Goal: Entertainment & Leisure: Consume media (video, audio)

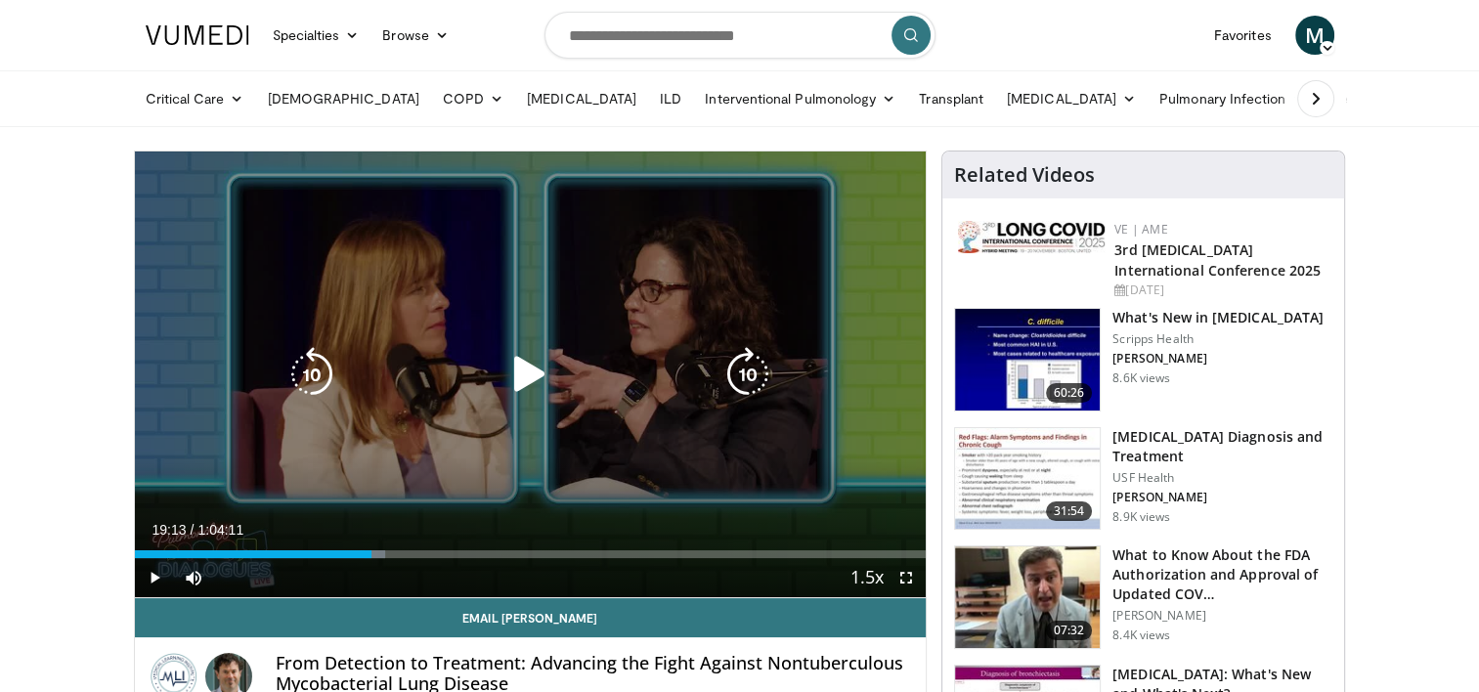
click at [532, 372] on icon "Video Player" at bounding box center [529, 374] width 55 height 55
click at [522, 344] on div "10 seconds Tap to unmute" at bounding box center [531, 374] width 792 height 446
click at [551, 386] on icon "Video Player" at bounding box center [529, 374] width 55 height 55
click at [539, 356] on icon "Video Player" at bounding box center [529, 374] width 55 height 55
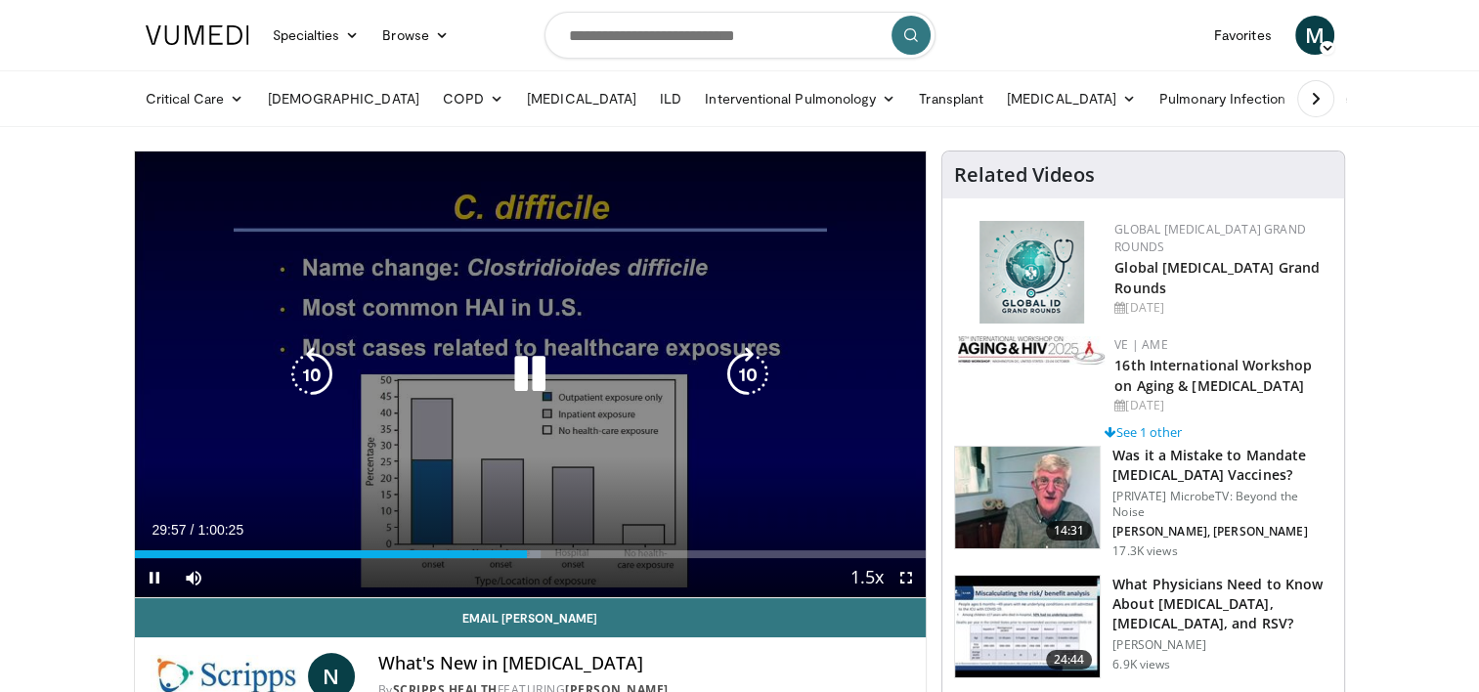
click at [314, 373] on icon "Video Player" at bounding box center [311, 374] width 55 height 55
click at [314, 376] on icon "Video Player" at bounding box center [311, 374] width 55 height 55
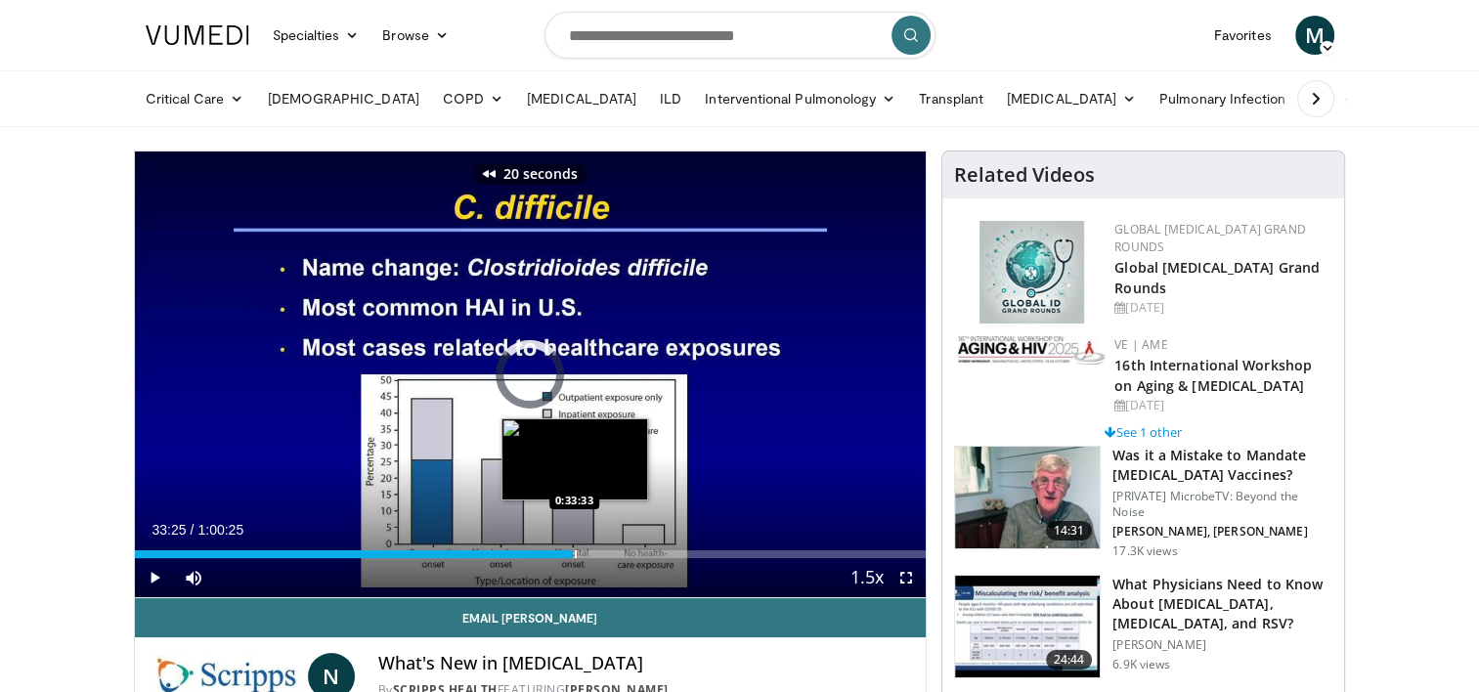
click at [572, 541] on div "Loaded : 51.31% 0:33:25 0:33:33" at bounding box center [531, 548] width 792 height 19
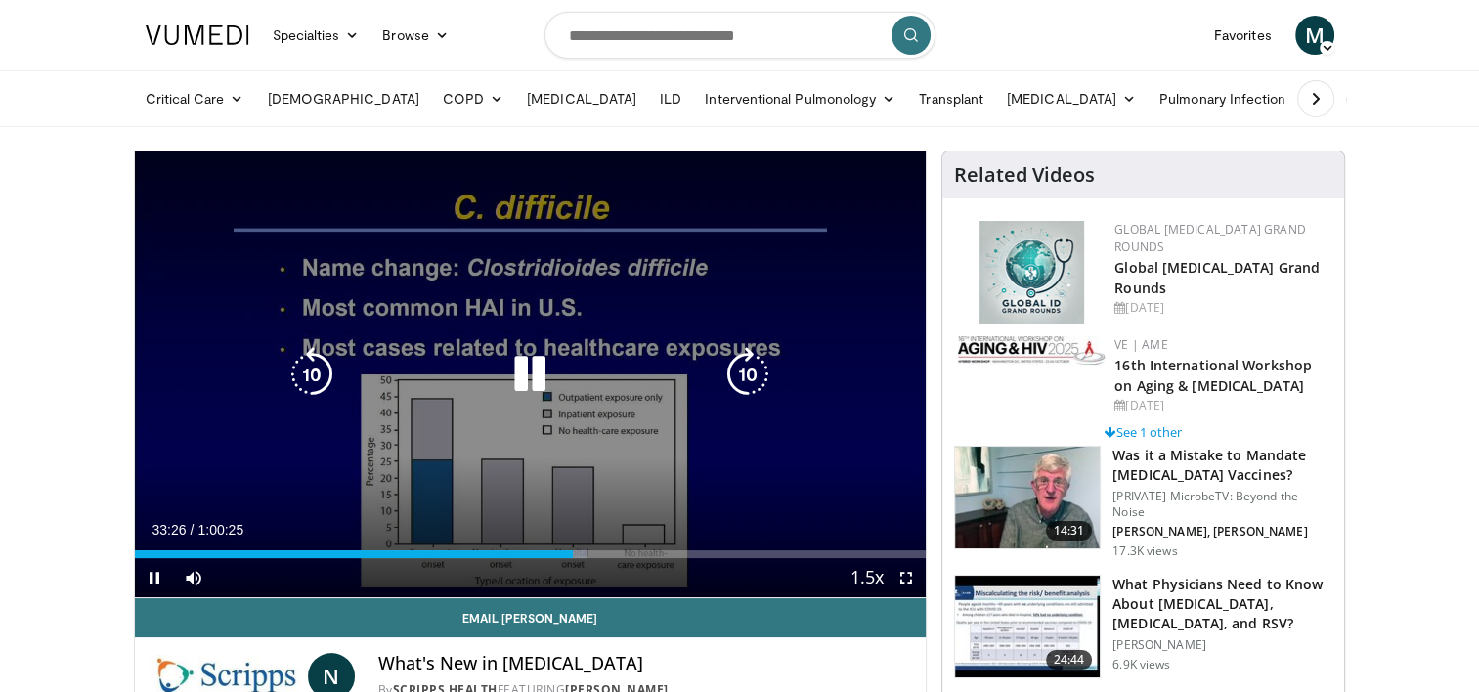
click at [310, 366] on icon "Video Player" at bounding box center [311, 374] width 55 height 55
click at [310, 364] on icon "Video Player" at bounding box center [311, 374] width 55 height 55
click at [328, 378] on icon "Video Player" at bounding box center [311, 374] width 55 height 55
click at [313, 379] on icon "Video Player" at bounding box center [311, 374] width 55 height 55
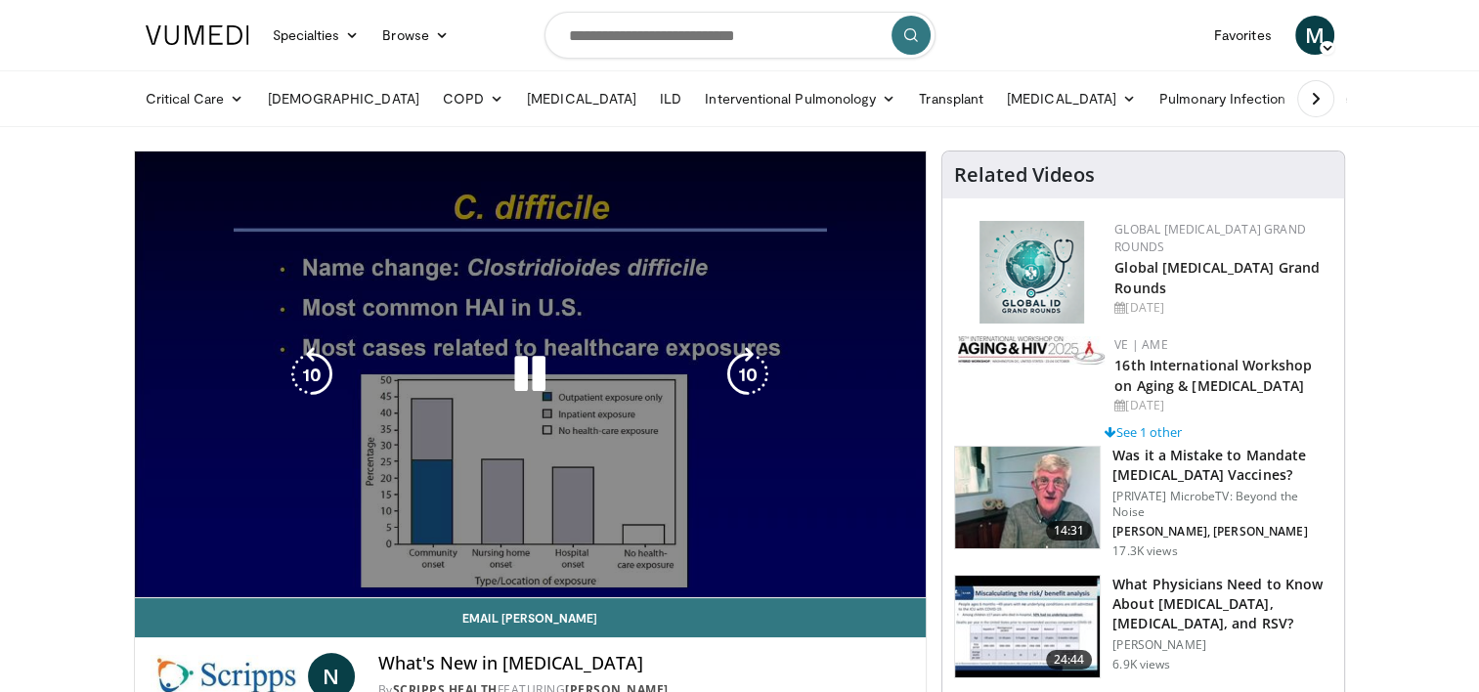
click at [496, 550] on video-js "**********" at bounding box center [531, 374] width 792 height 447
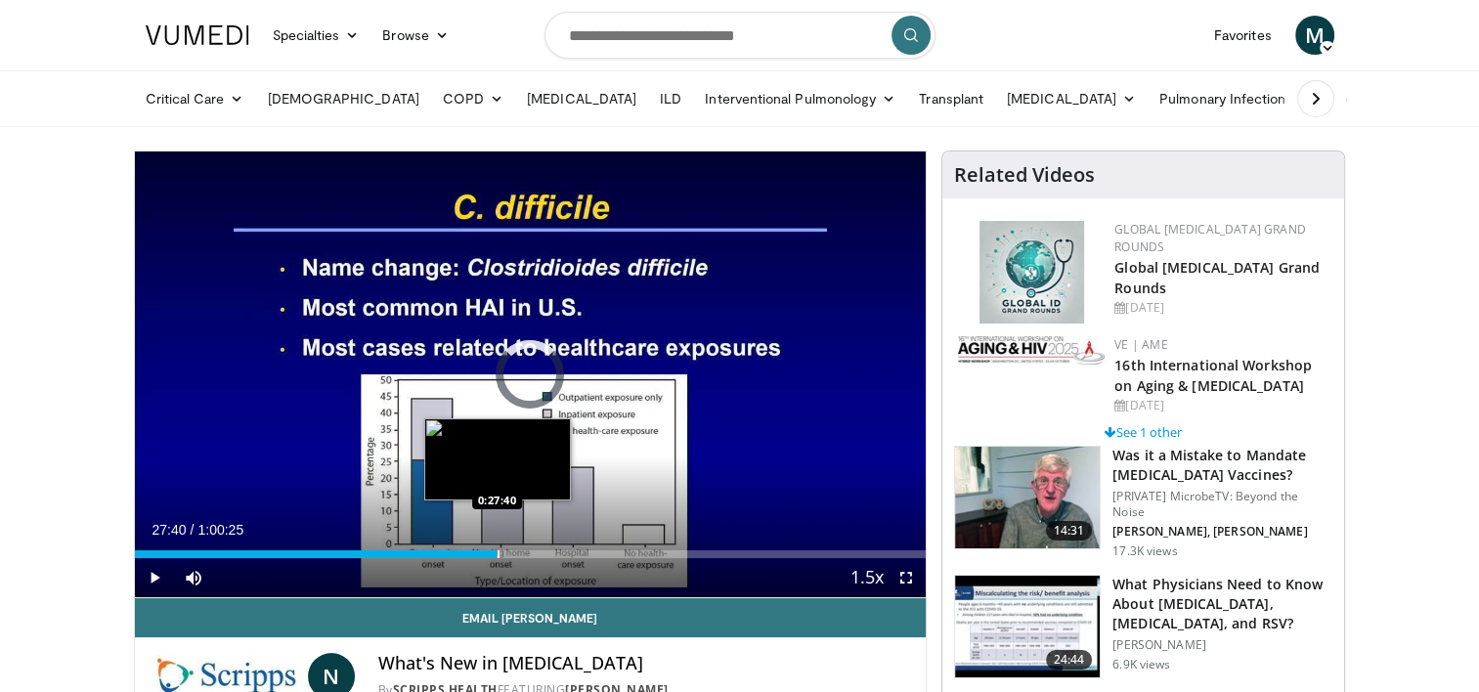
click at [497, 556] on div "Progress Bar" at bounding box center [498, 554] width 2 height 8
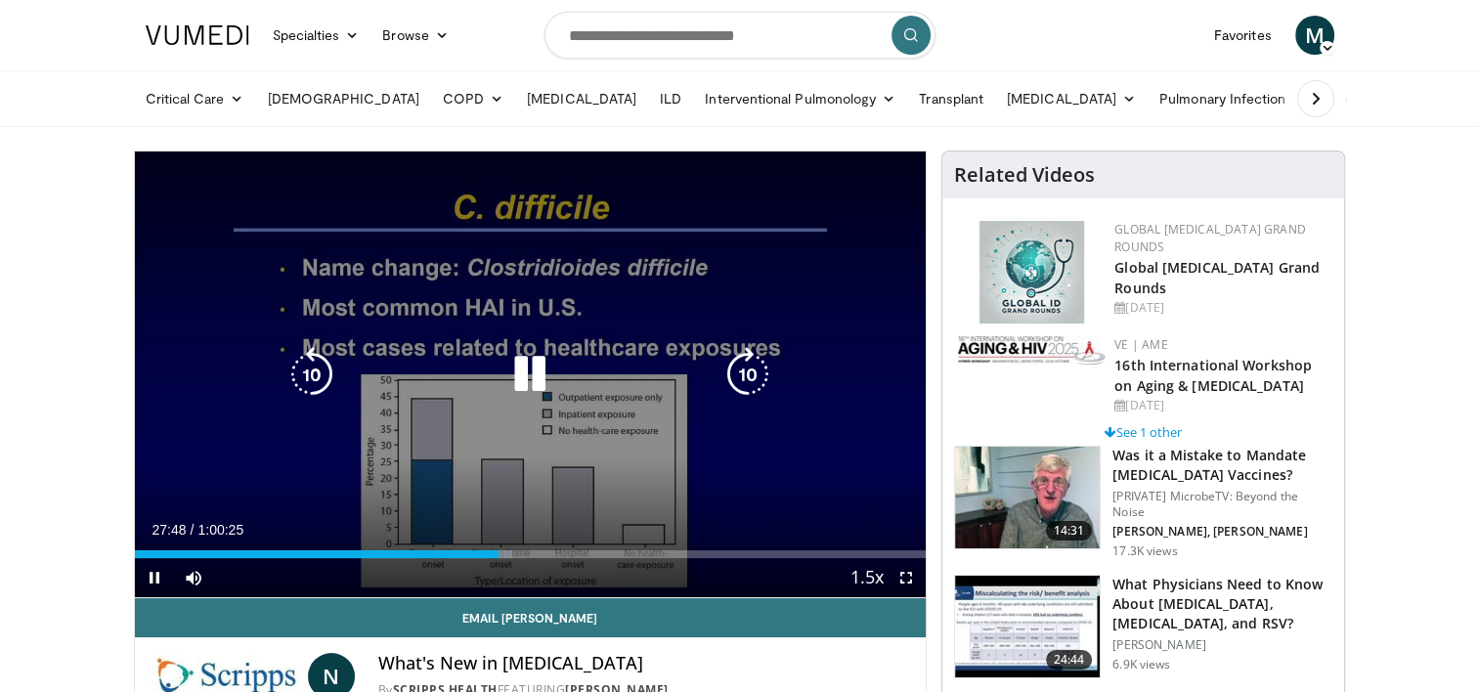
click at [741, 367] on icon "Video Player" at bounding box center [747, 374] width 55 height 55
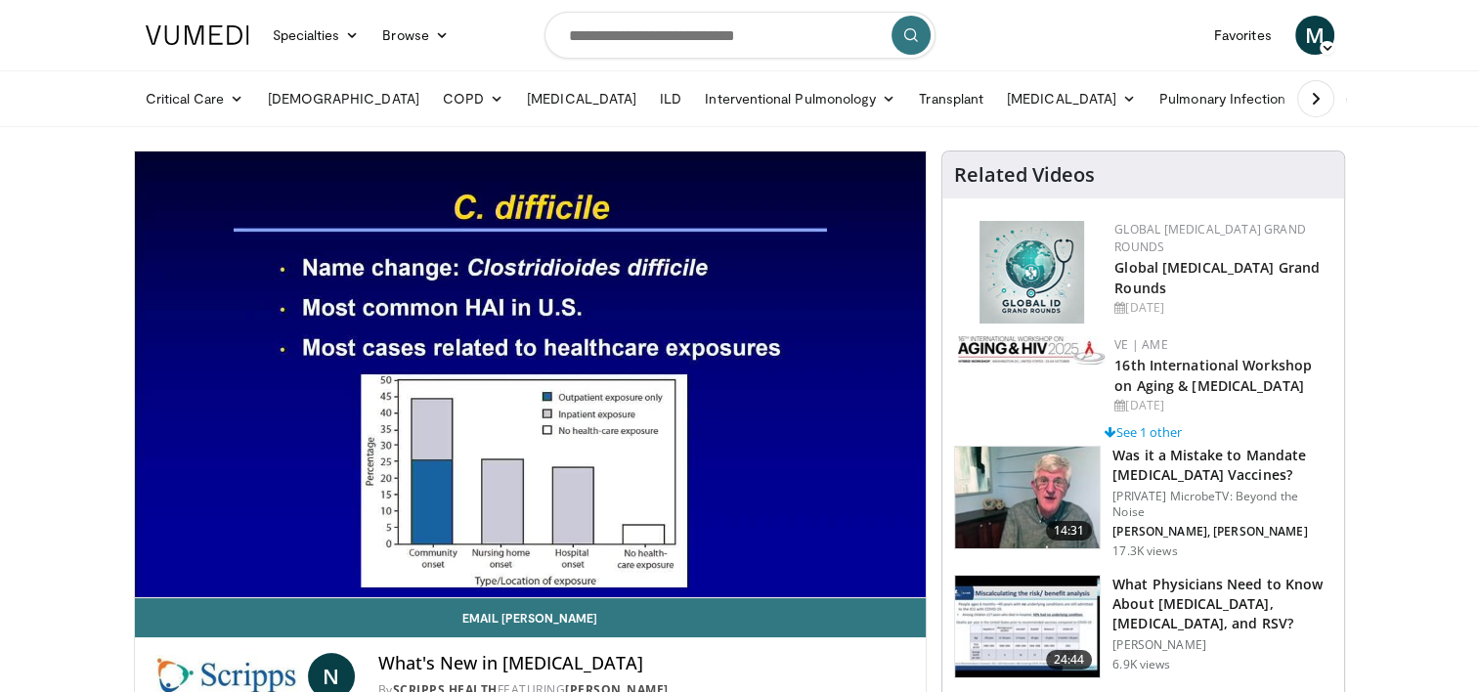
click at [741, 367] on div "10 seconds Tap to unmute" at bounding box center [531, 374] width 792 height 446
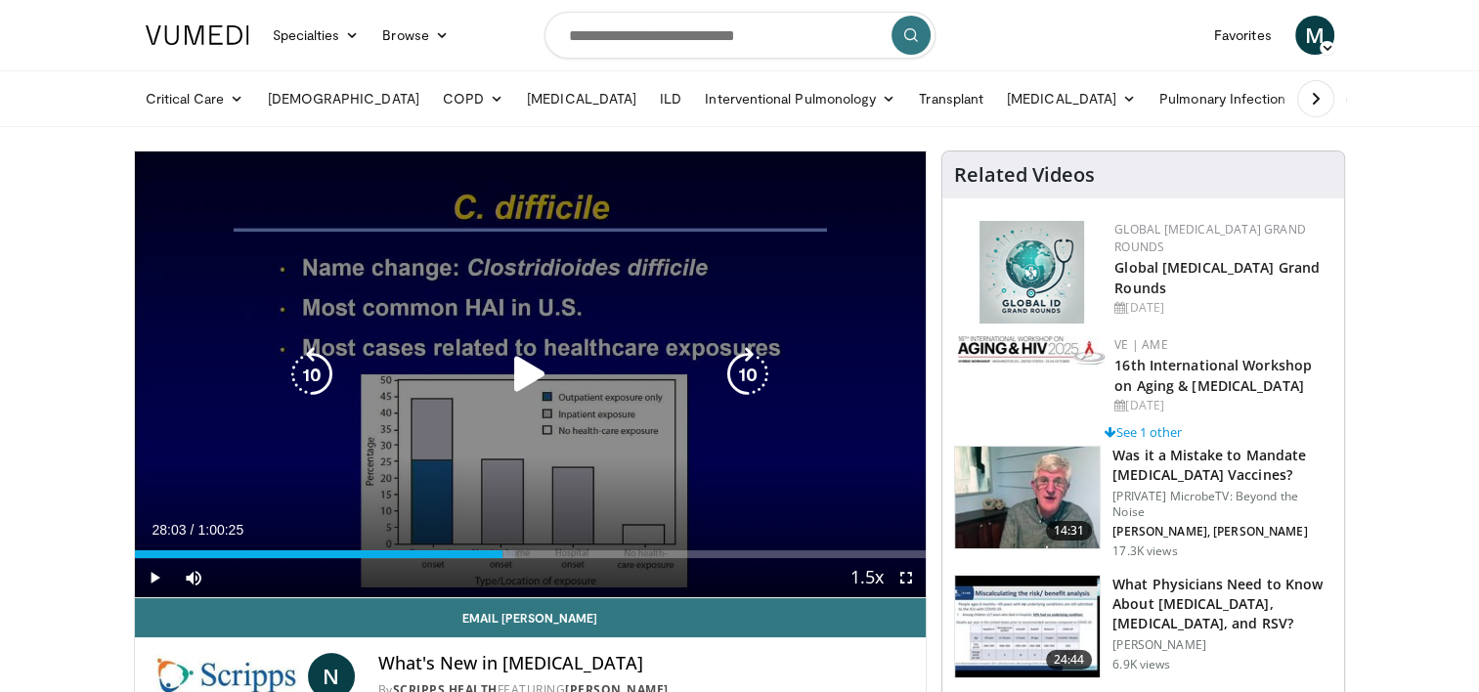
click at [535, 368] on icon "Video Player" at bounding box center [529, 374] width 55 height 55
click at [551, 350] on icon "Video Player" at bounding box center [529, 374] width 55 height 55
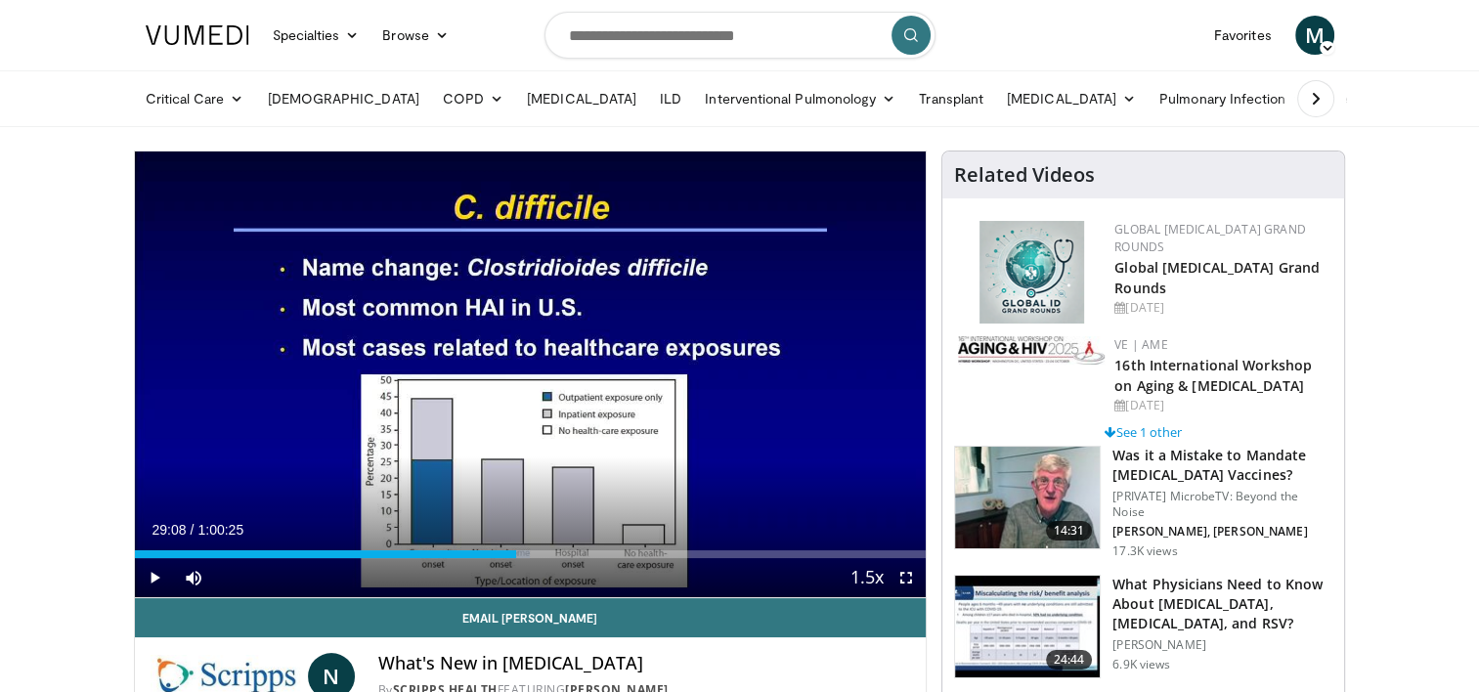
click at [551, 350] on div "10 seconds Tap to unmute" at bounding box center [531, 374] width 792 height 446
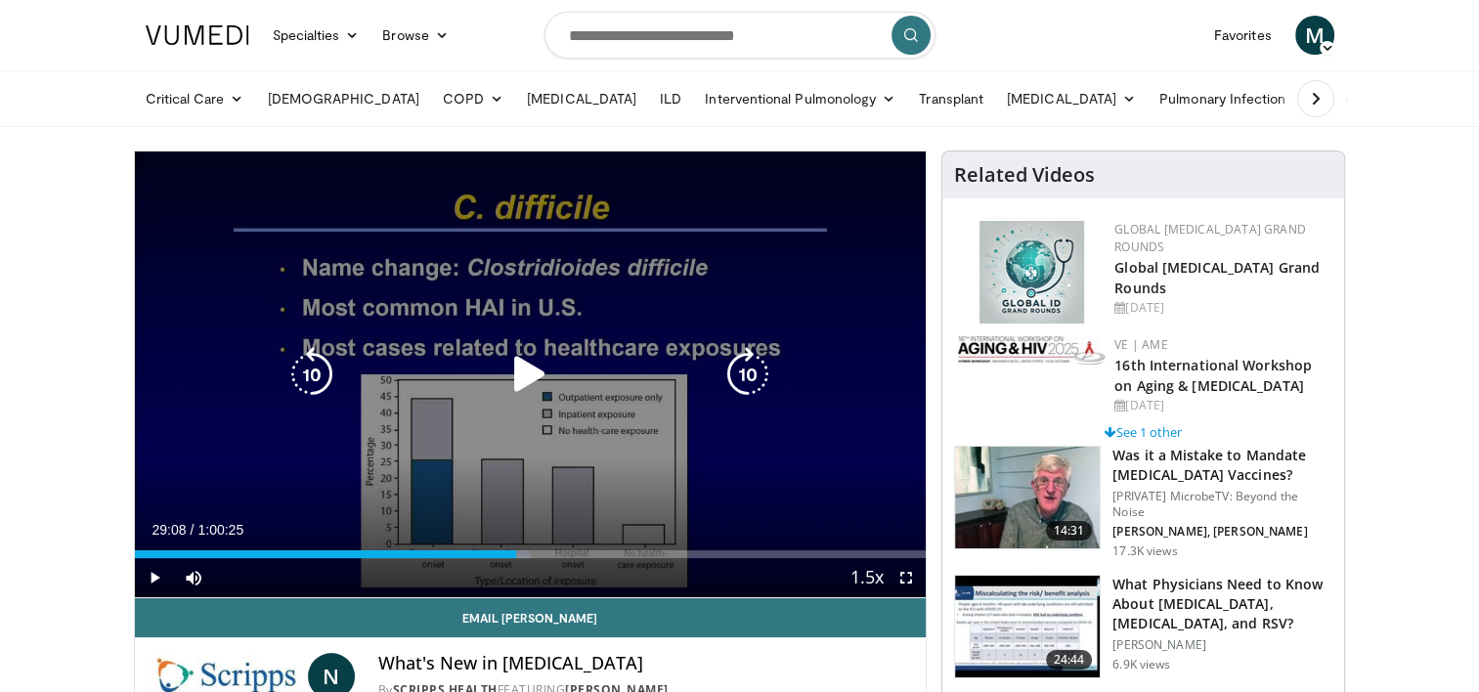
click at [519, 367] on icon "Video Player" at bounding box center [529, 374] width 55 height 55
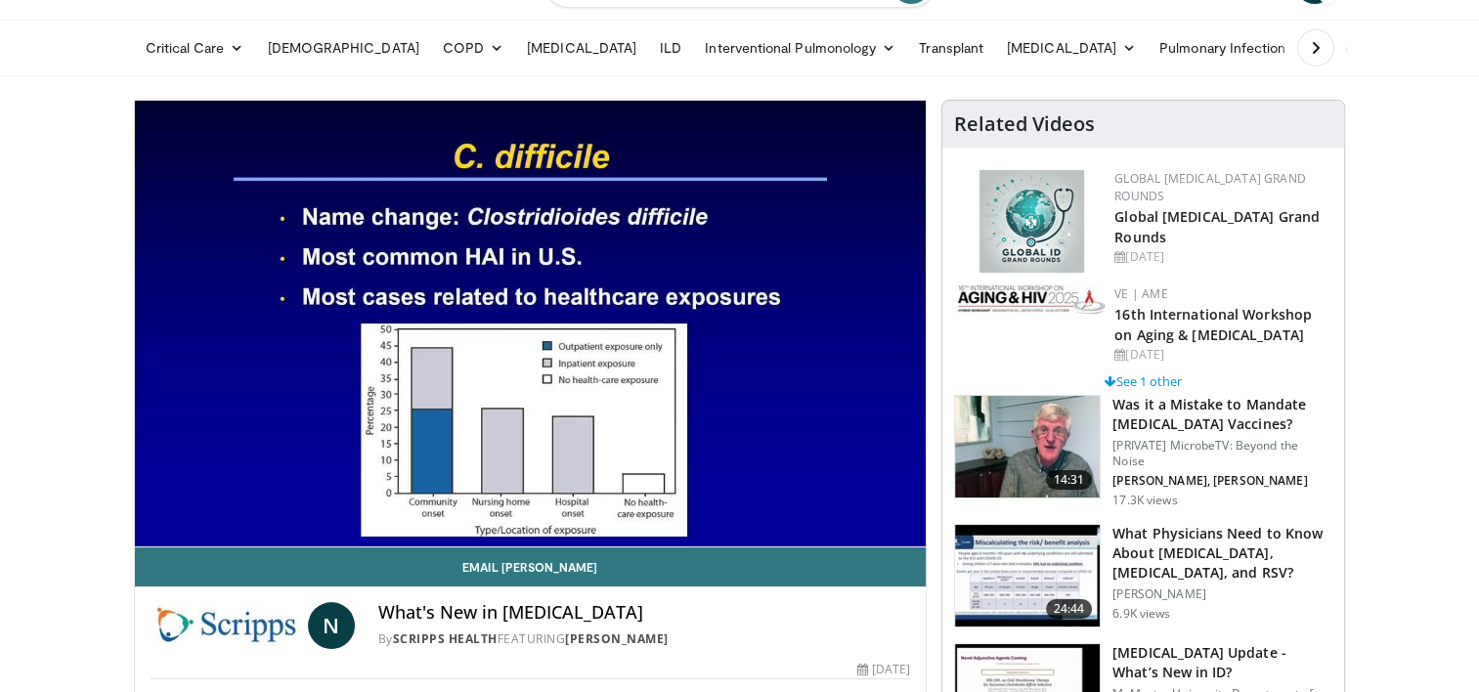
scroll to position [59, 0]
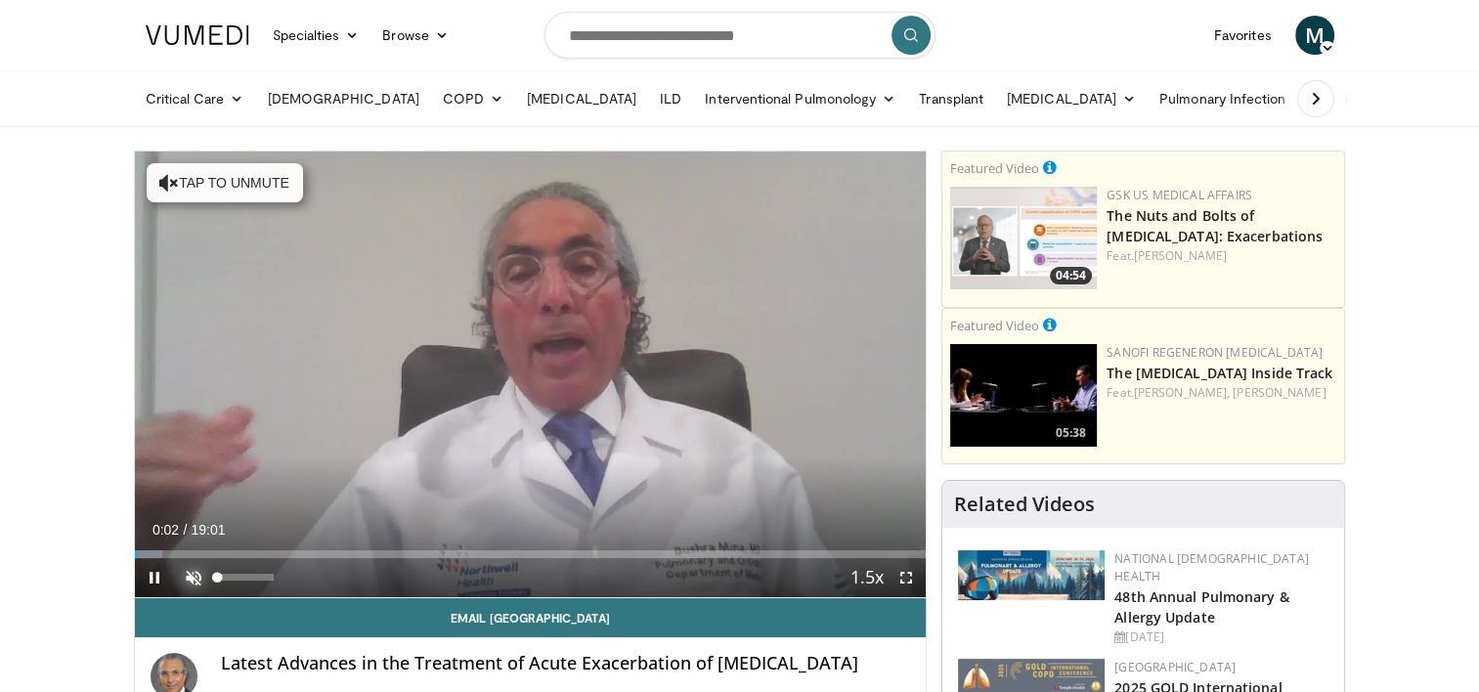
click at [188, 576] on span "Video Player" at bounding box center [193, 577] width 39 height 39
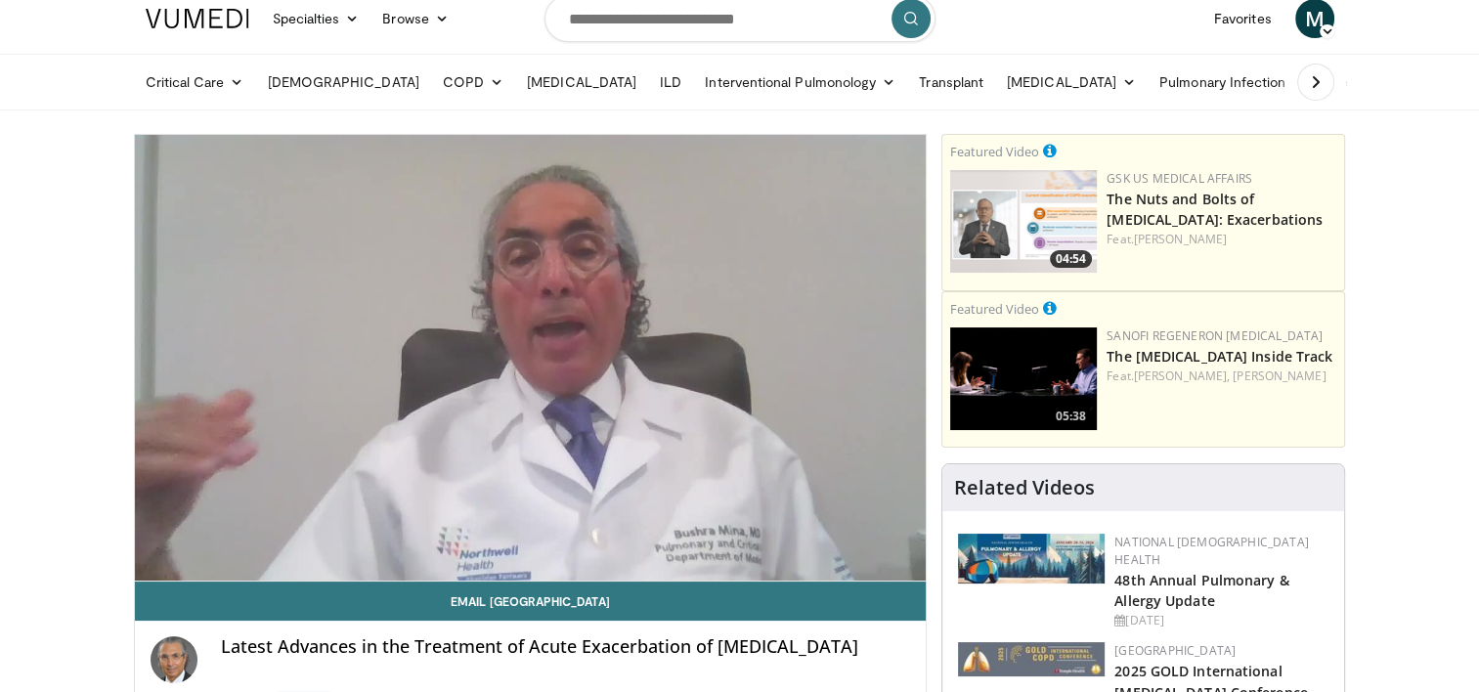
scroll to position [25, 0]
